Goal: Check status: Check status

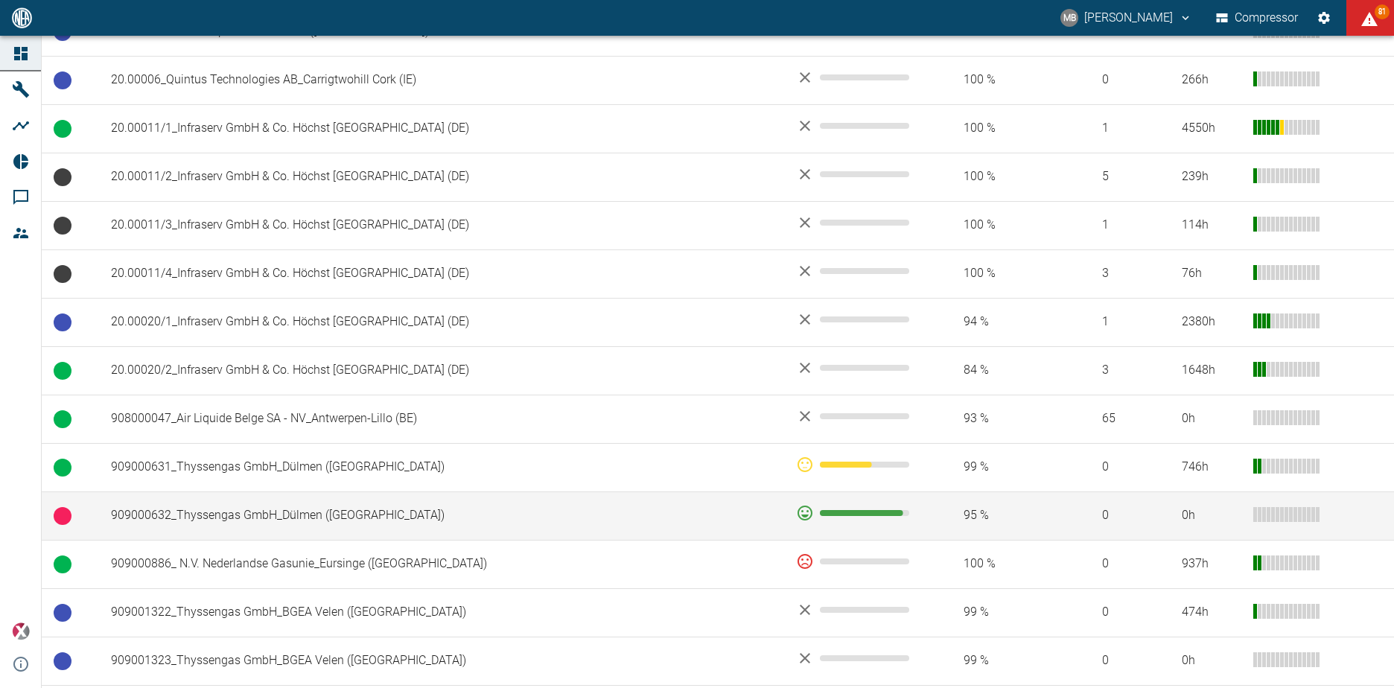
scroll to position [596, 0]
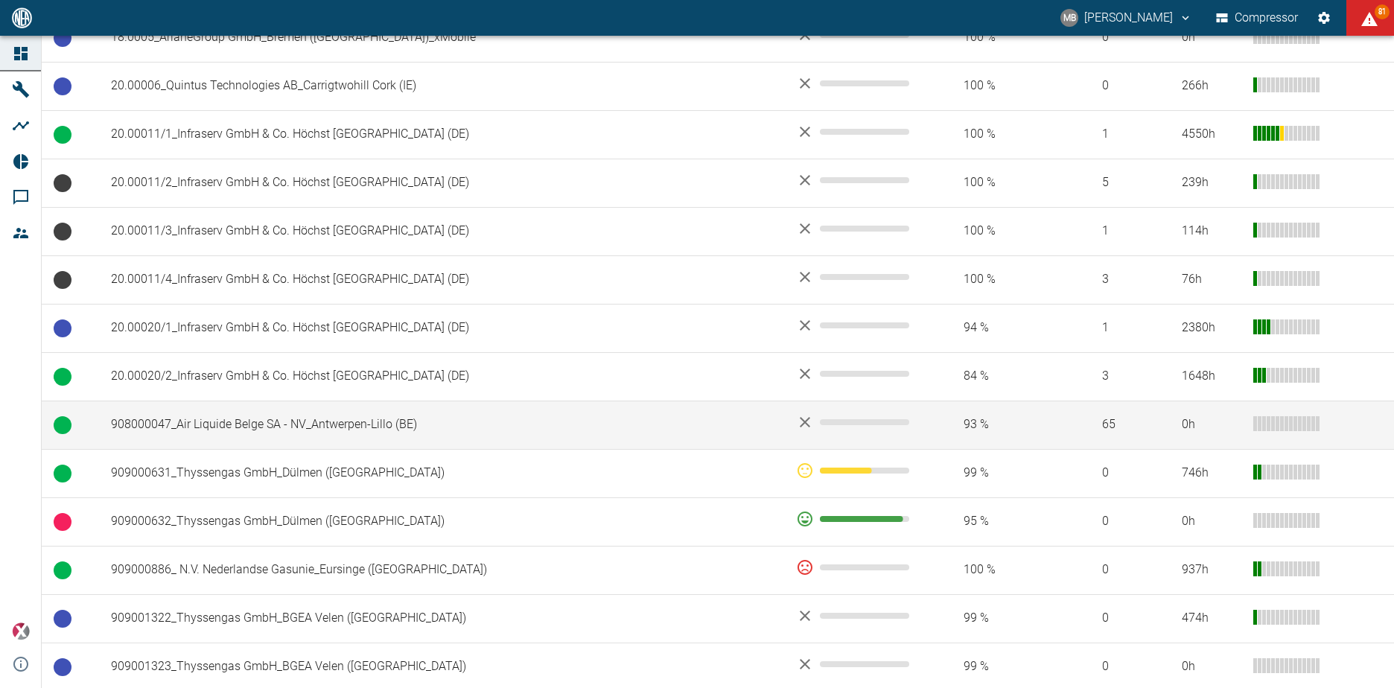
click at [281, 419] on td "908000047_Air Liquide Belge SA - NV_Antwerpen-Lillo (BE)" at bounding box center [441, 425] width 685 height 48
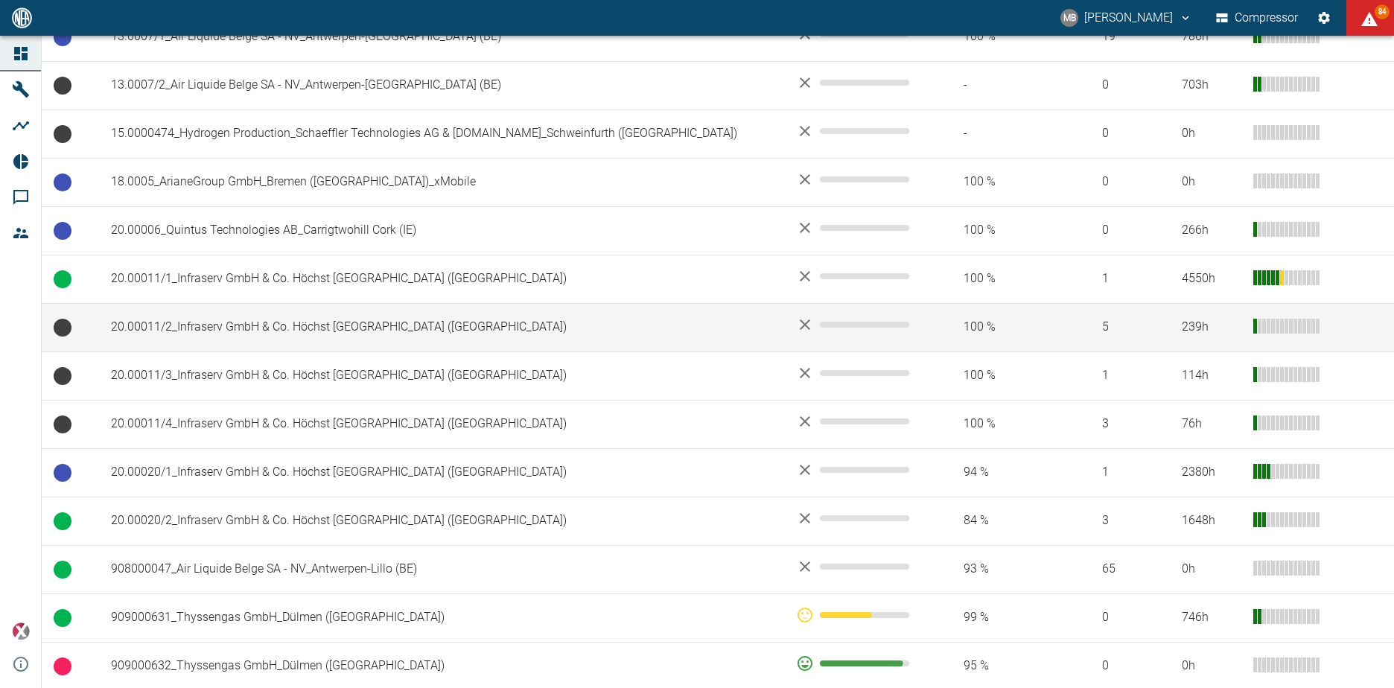
scroll to position [521, 0]
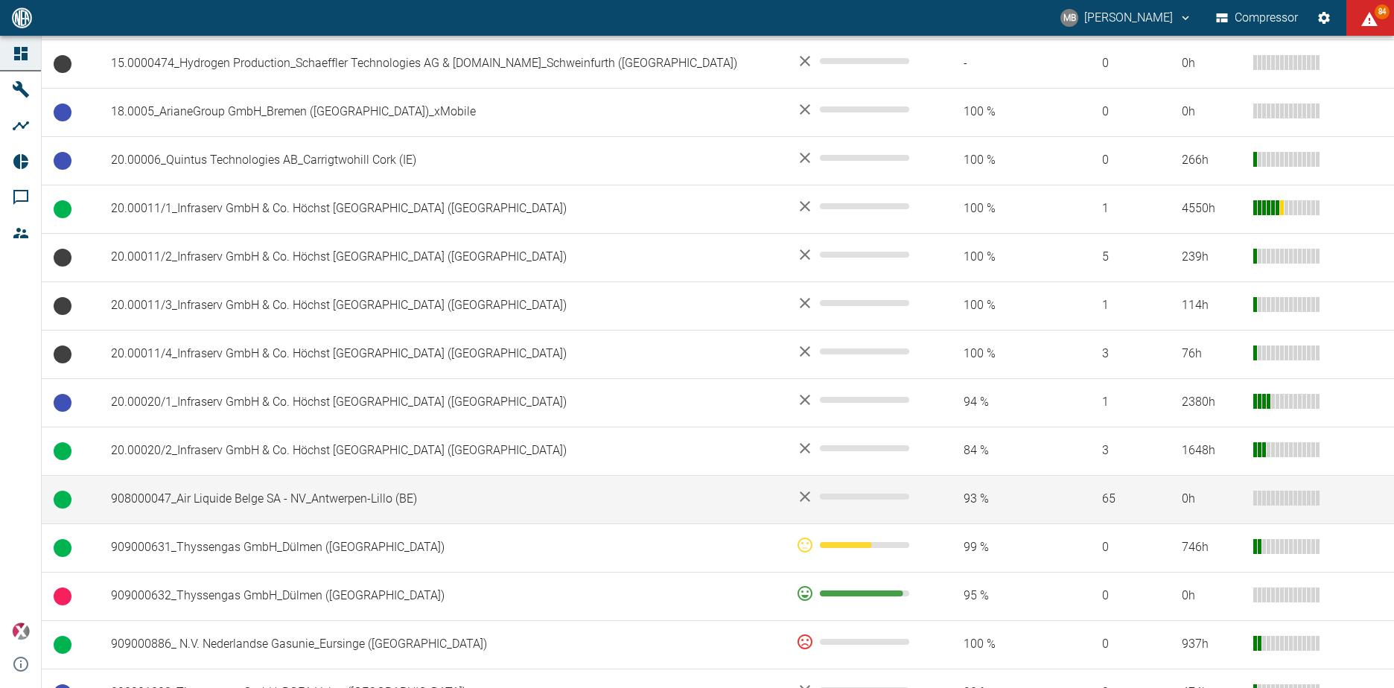
click at [270, 502] on td "908000047_Air Liquide Belge SA - NV_Antwerpen-Lillo (BE)" at bounding box center [441, 499] width 685 height 48
